Goal: Information Seeking & Learning: Learn about a topic

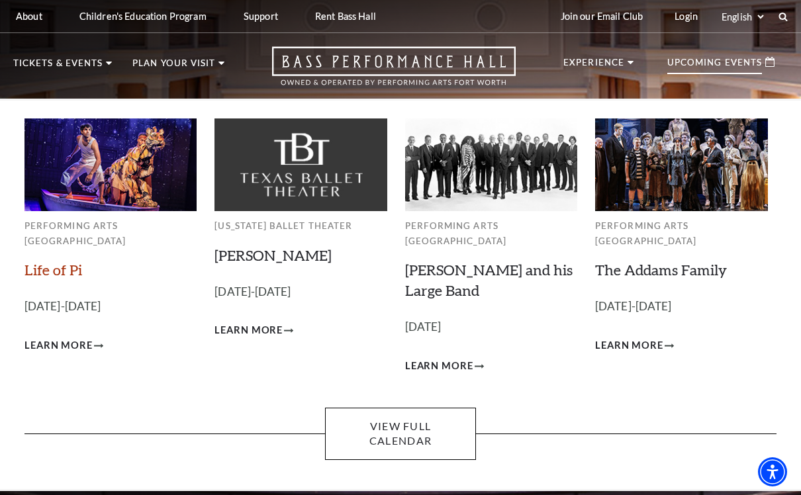
click at [64, 261] on link "Life of Pi" at bounding box center [53, 270] width 58 height 18
click at [665, 261] on link "The Addams Family" at bounding box center [661, 270] width 132 height 18
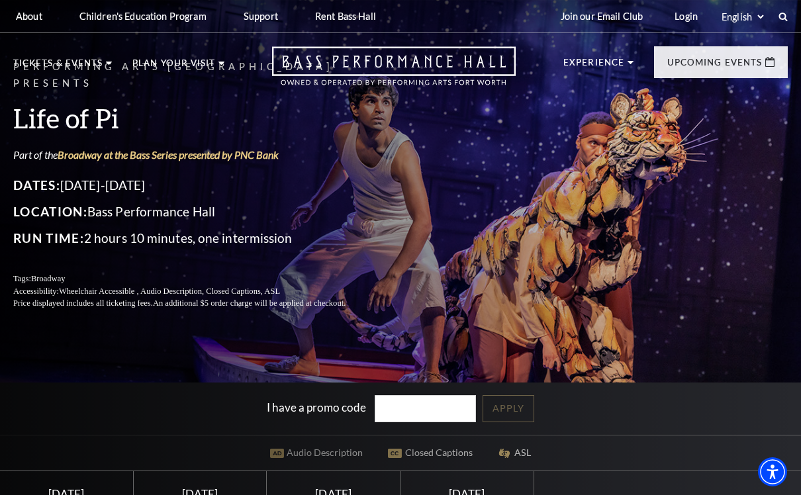
click at [654, 258] on div "Performing Arts Fort Worth Presents Life of Pi Part of the Broadway at the Bass…" at bounding box center [400, 185] width 801 height 278
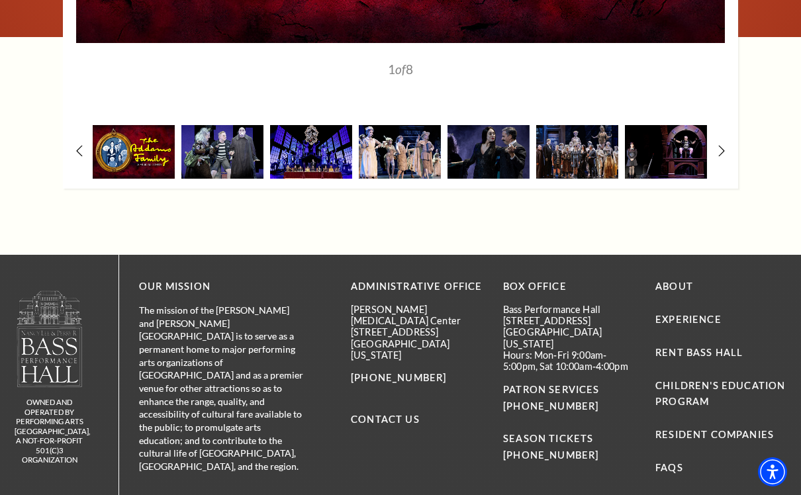
scroll to position [2120, 0]
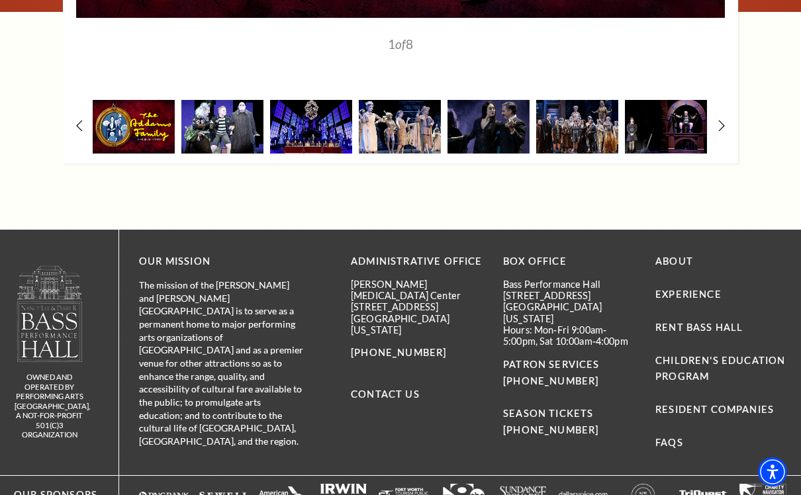
click at [212, 152] on img at bounding box center [222, 127] width 82 height 54
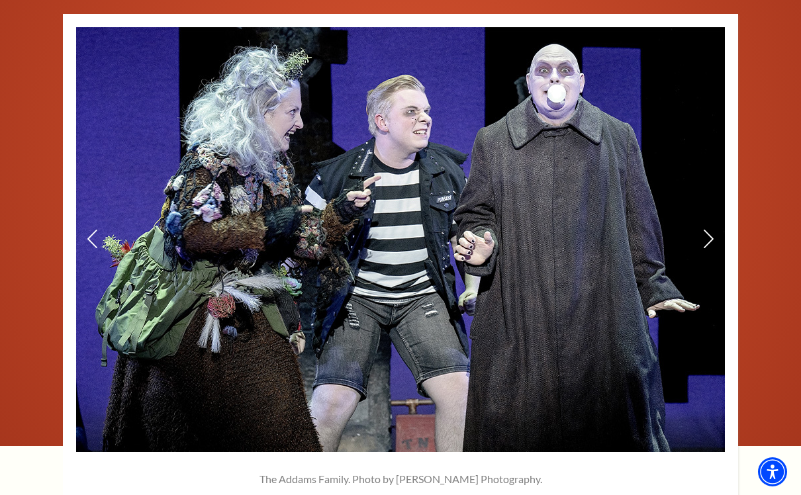
scroll to position [1690, 0]
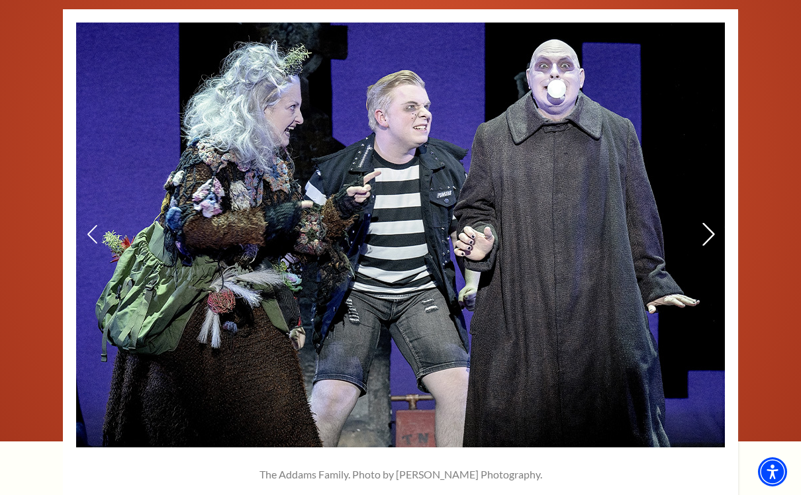
click at [711, 246] on icon at bounding box center [708, 233] width 14 height 23
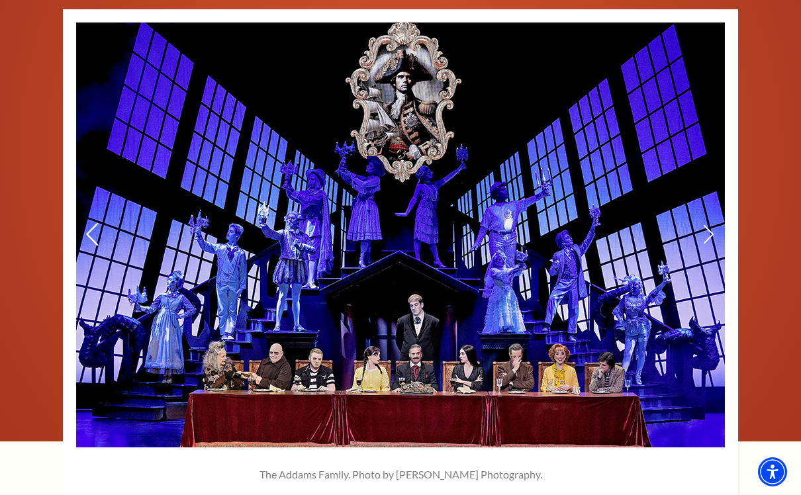
click at [90, 246] on icon at bounding box center [92, 233] width 14 height 23
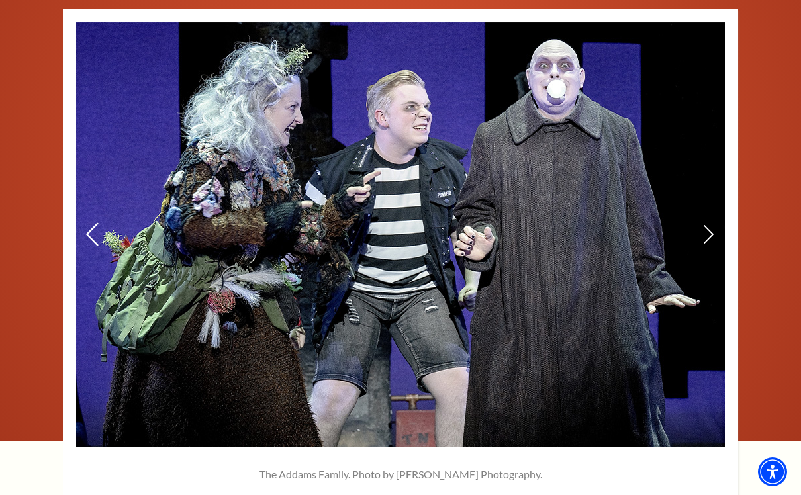
click at [90, 246] on icon at bounding box center [92, 233] width 14 height 23
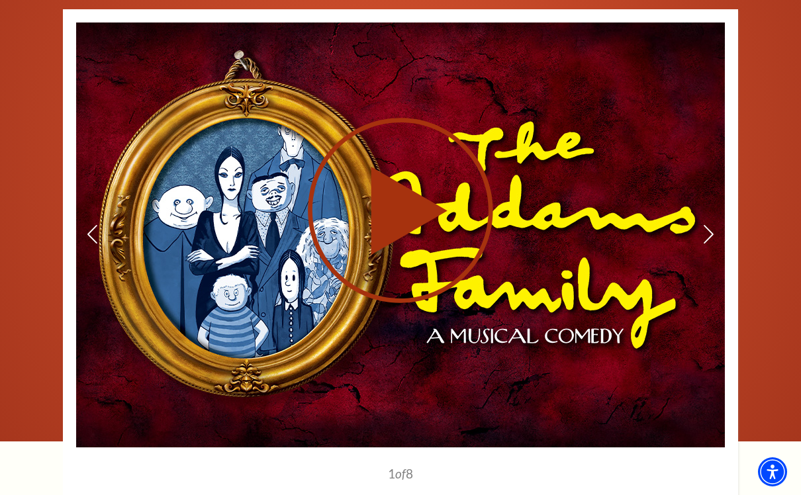
click at [401, 226] on use at bounding box center [400, 210] width 185 height 185
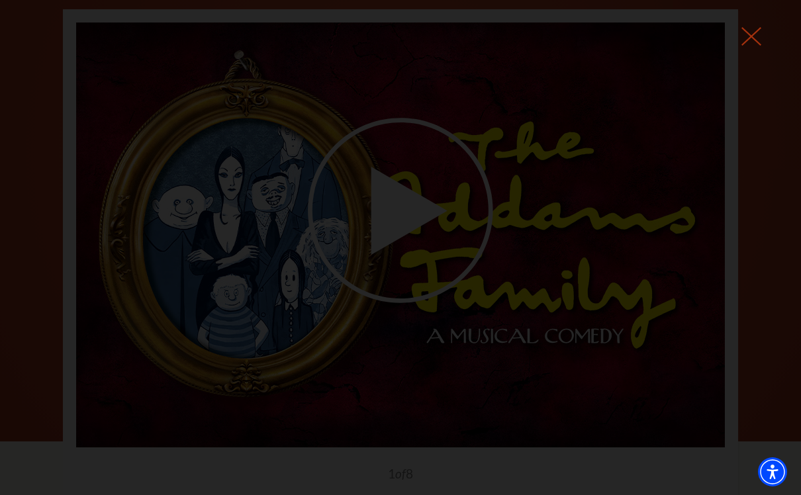
click at [758, 34] on icon at bounding box center [751, 36] width 20 height 20
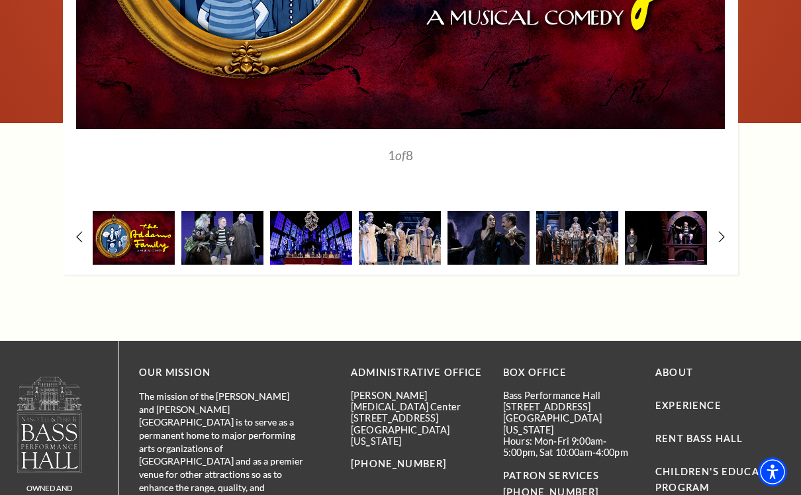
scroll to position [2015, 0]
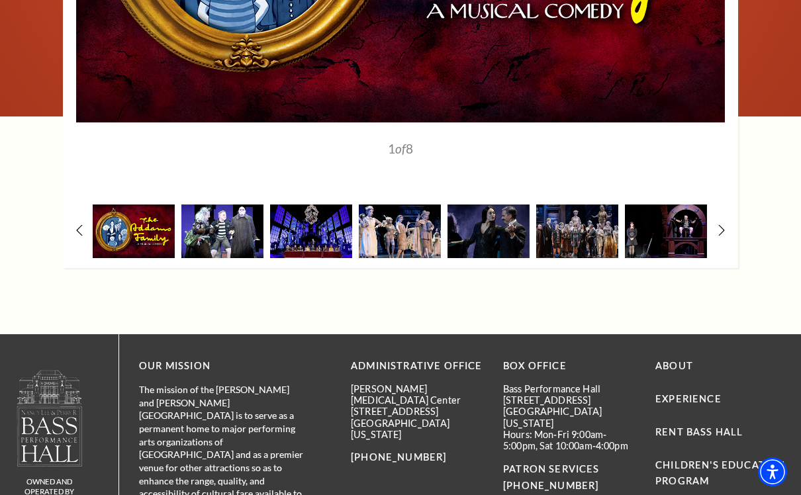
click at [214, 257] on img at bounding box center [222, 231] width 82 height 54
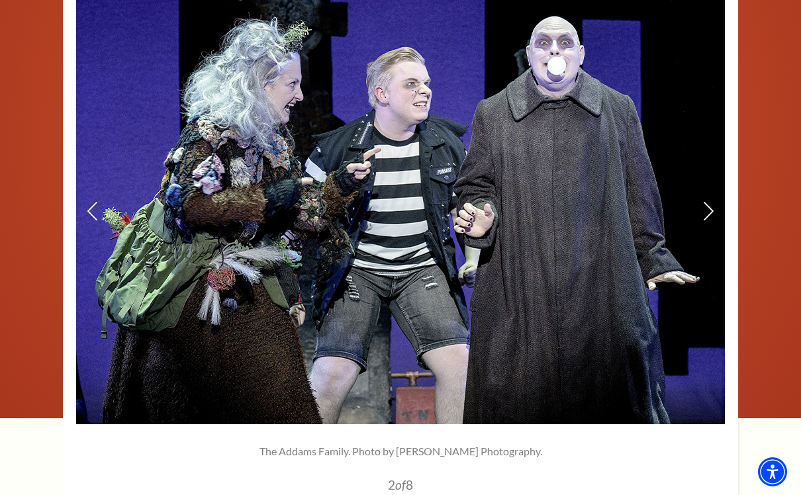
scroll to position [1682, 0]
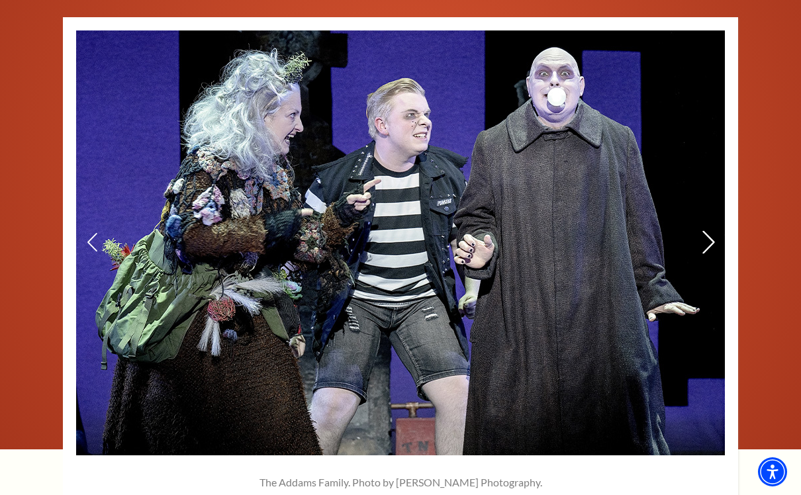
click at [710, 253] on use at bounding box center [708, 241] width 12 height 23
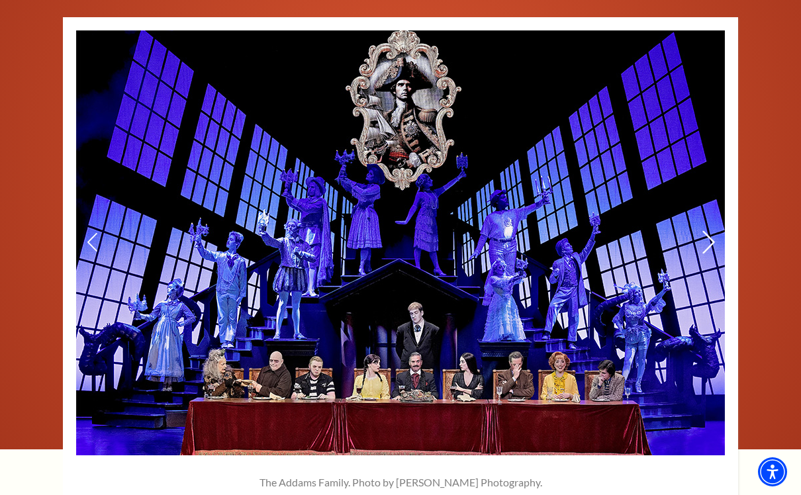
click at [710, 253] on use at bounding box center [708, 241] width 12 height 23
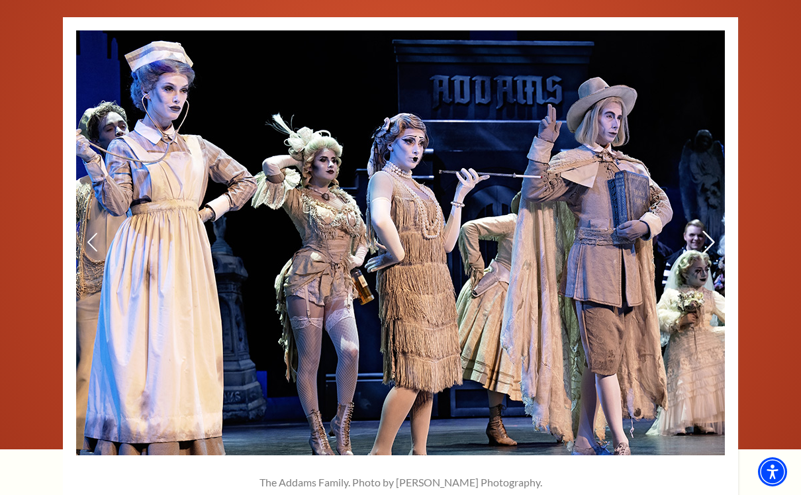
click at [710, 253] on use at bounding box center [708, 241] width 12 height 23
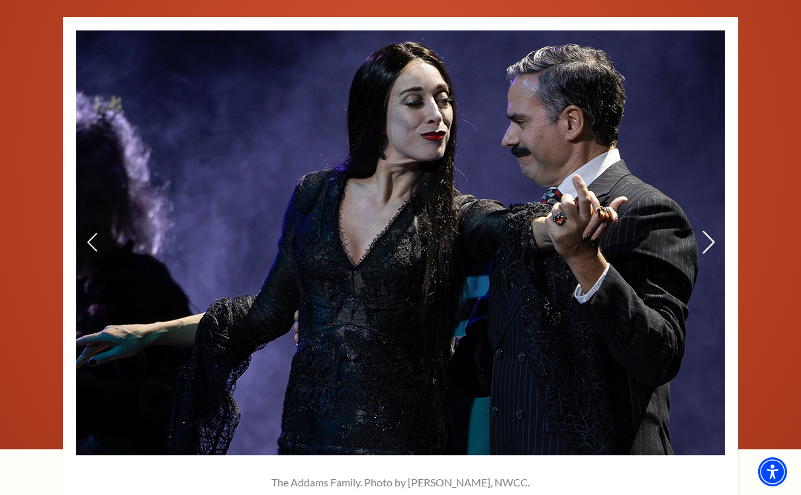
click at [711, 253] on use at bounding box center [708, 241] width 12 height 23
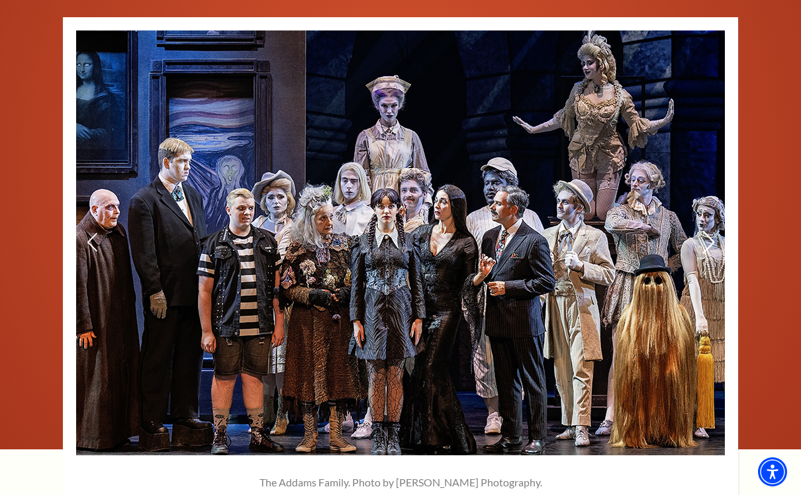
click at [711, 253] on use at bounding box center [708, 241] width 12 height 23
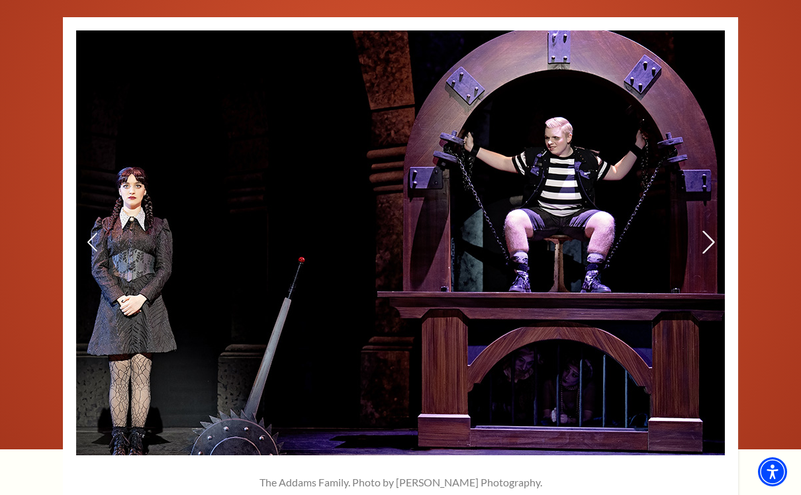
click at [711, 253] on use at bounding box center [708, 241] width 12 height 23
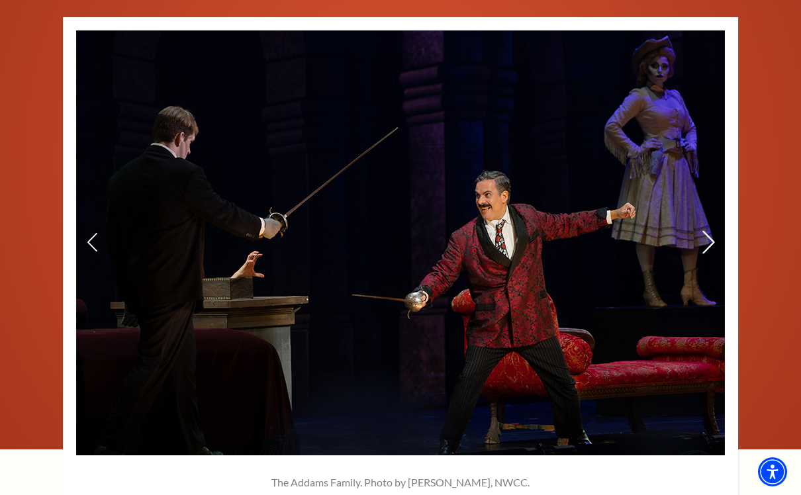
click at [709, 253] on icon at bounding box center [708, 241] width 14 height 23
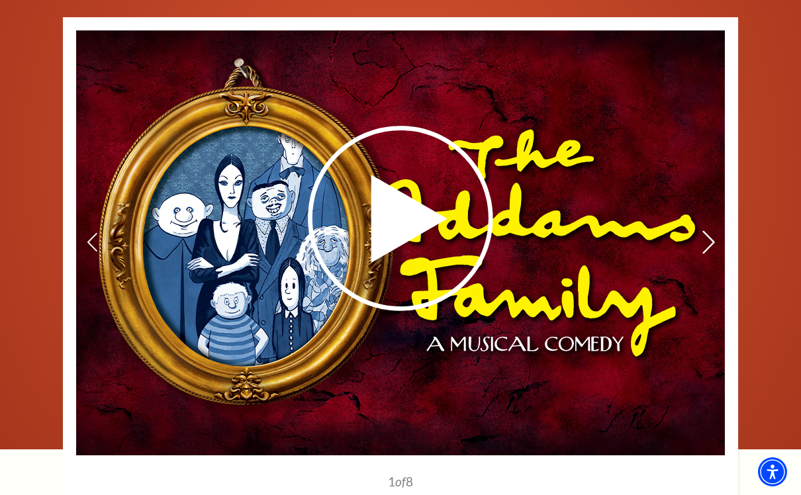
click at [709, 253] on icon at bounding box center [708, 241] width 14 height 23
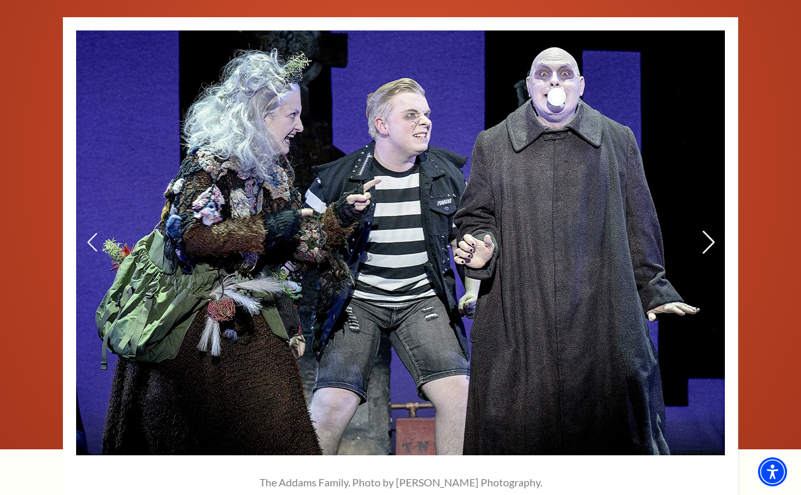
click at [709, 253] on icon at bounding box center [708, 241] width 14 height 23
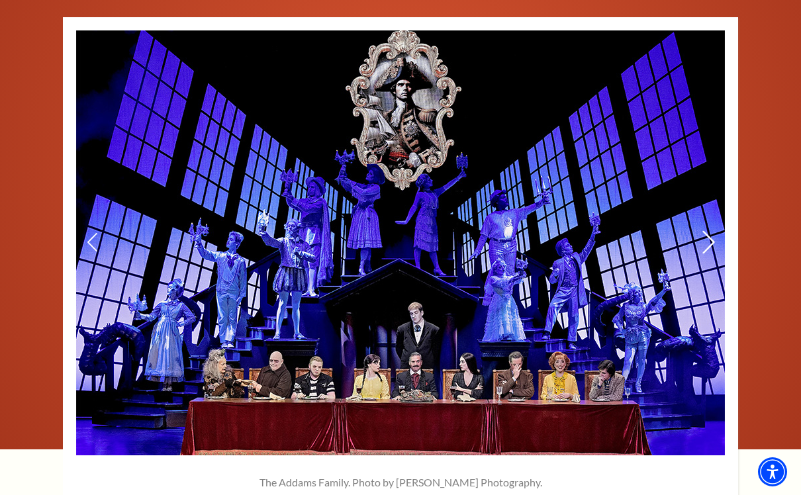
click at [709, 253] on icon at bounding box center [708, 241] width 14 height 23
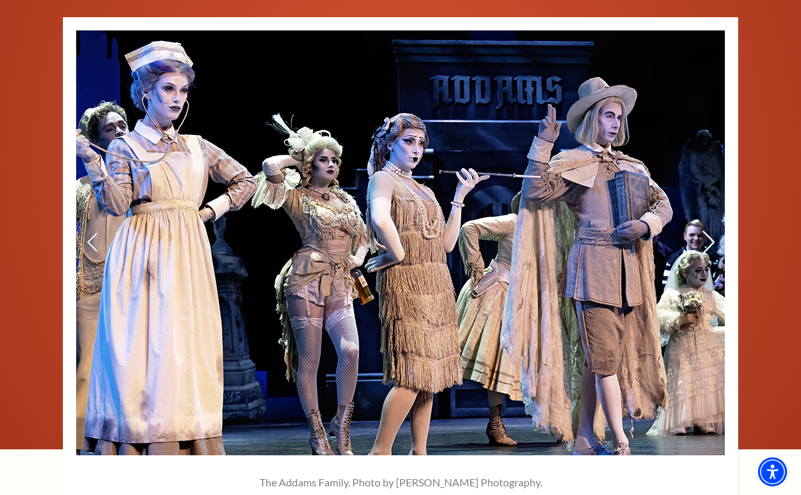
click at [709, 253] on icon at bounding box center [708, 241] width 14 height 23
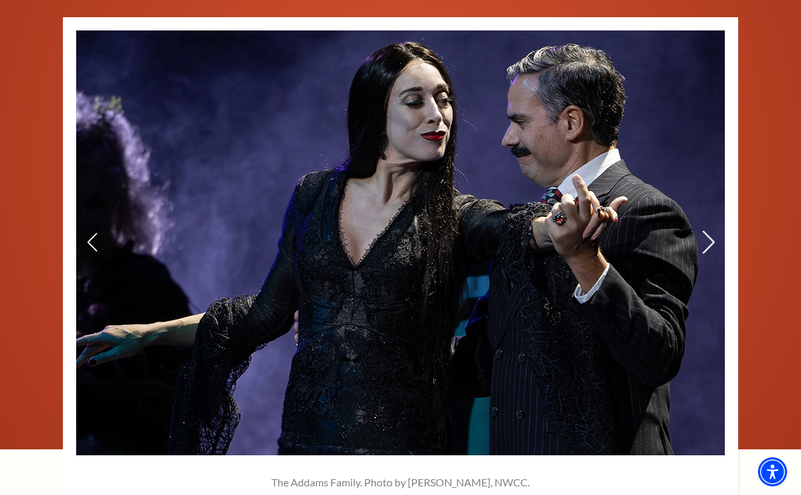
click at [709, 253] on icon at bounding box center [708, 241] width 14 height 23
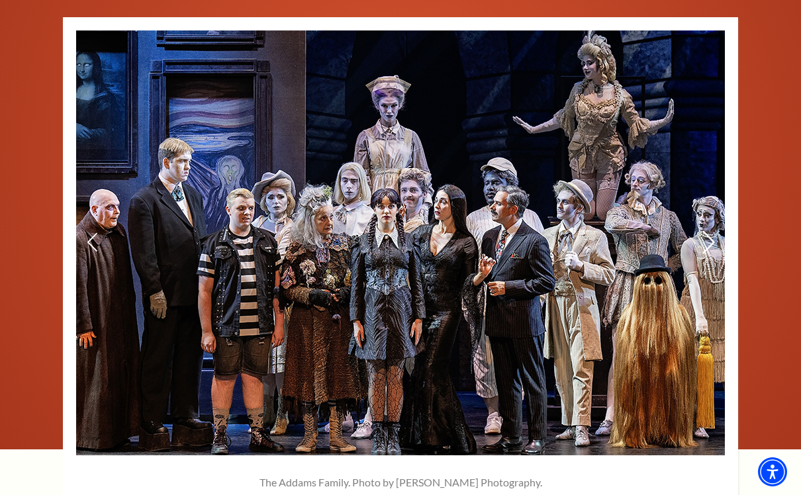
click at [709, 253] on icon at bounding box center [708, 241] width 14 height 23
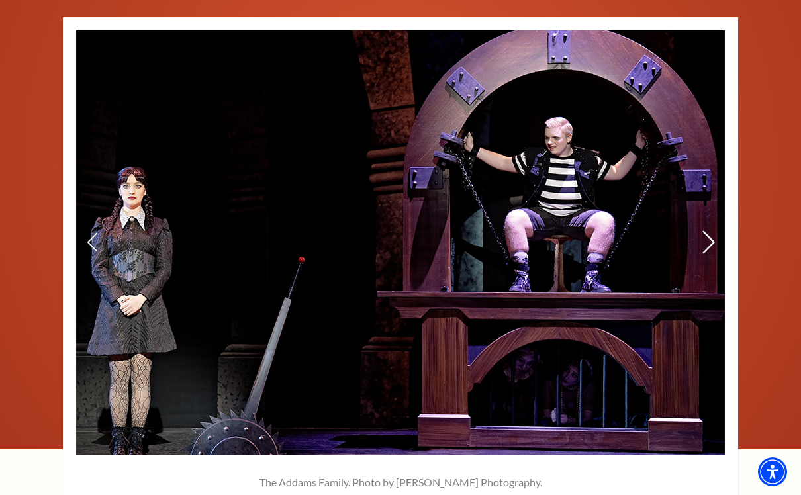
click at [709, 253] on icon at bounding box center [708, 241] width 14 height 23
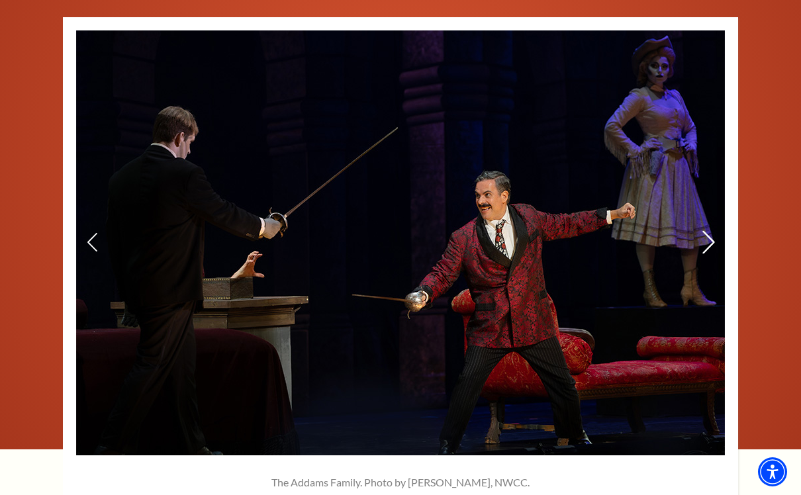
click at [706, 253] on icon at bounding box center [708, 241] width 14 height 23
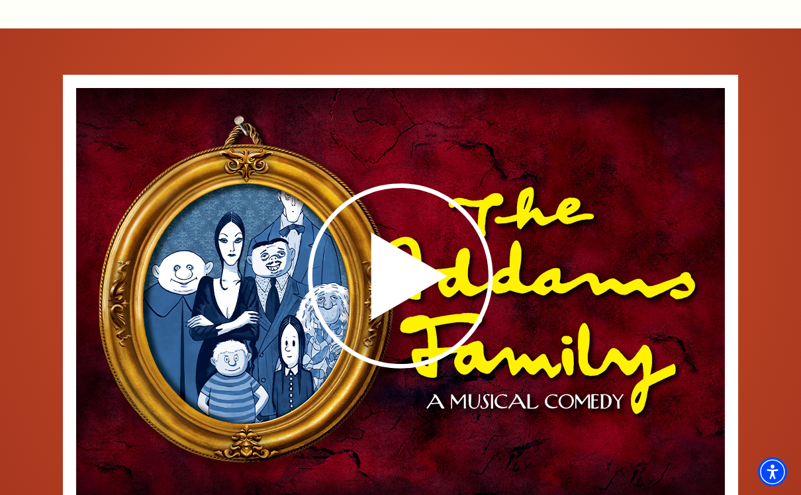
scroll to position [1622, 0]
